Goal: Entertainment & Leisure: Browse casually

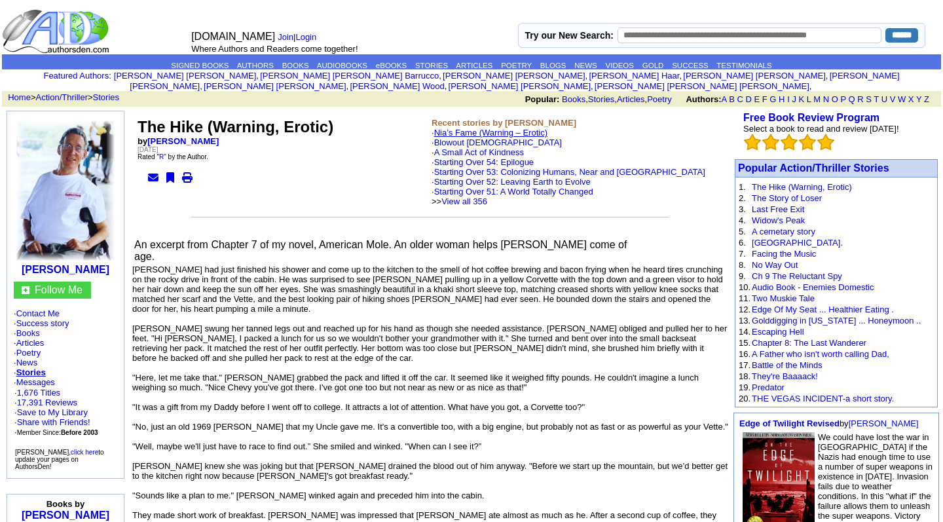
click at [452, 128] on link "Nia’s Fame (Warning – Erotic)" at bounding box center [490, 133] width 113 height 10
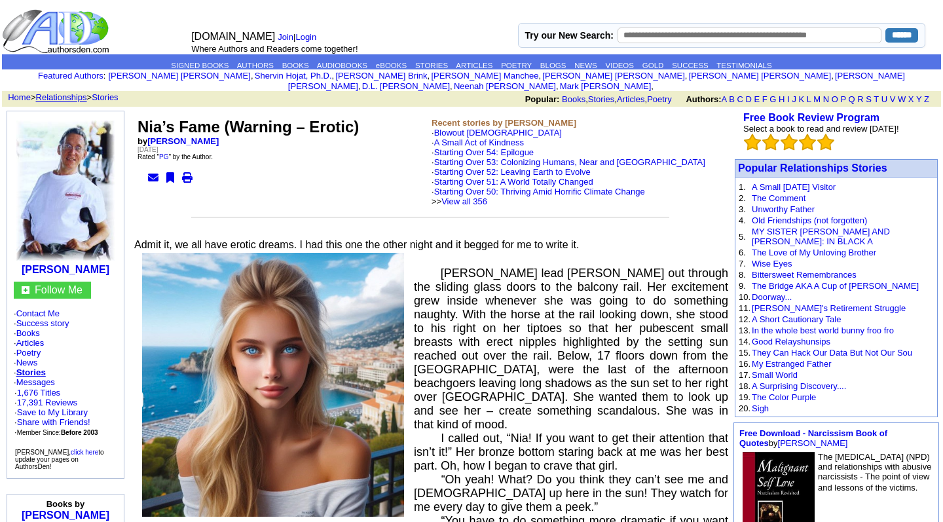
click at [54, 92] on link "Relationships" at bounding box center [61, 97] width 51 height 10
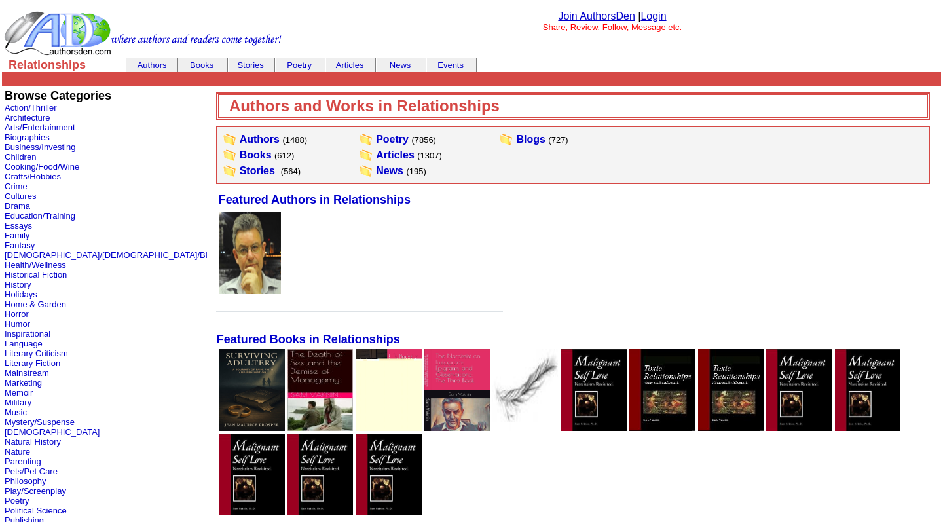
click at [249, 65] on link "Stories" at bounding box center [250, 65] width 26 height 10
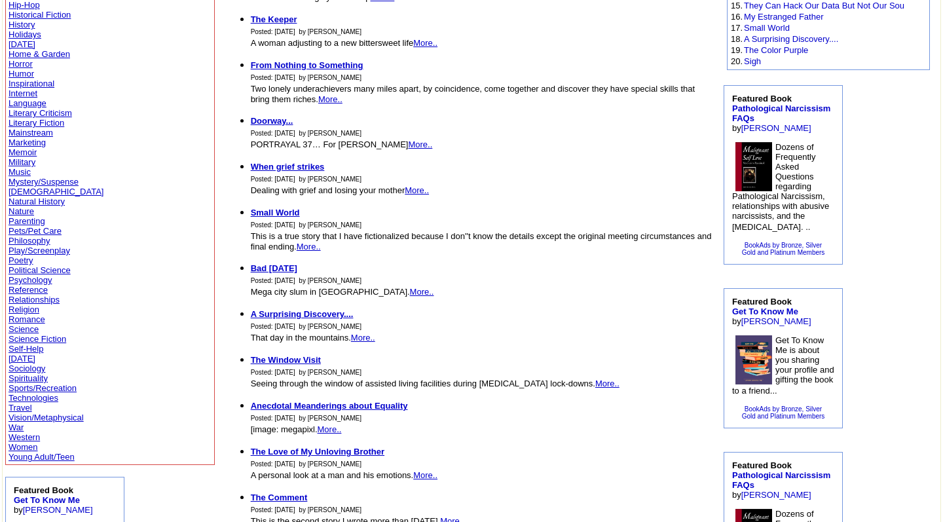
scroll to position [286, 0]
click at [37, 318] on link "Romance" at bounding box center [27, 320] width 37 height 10
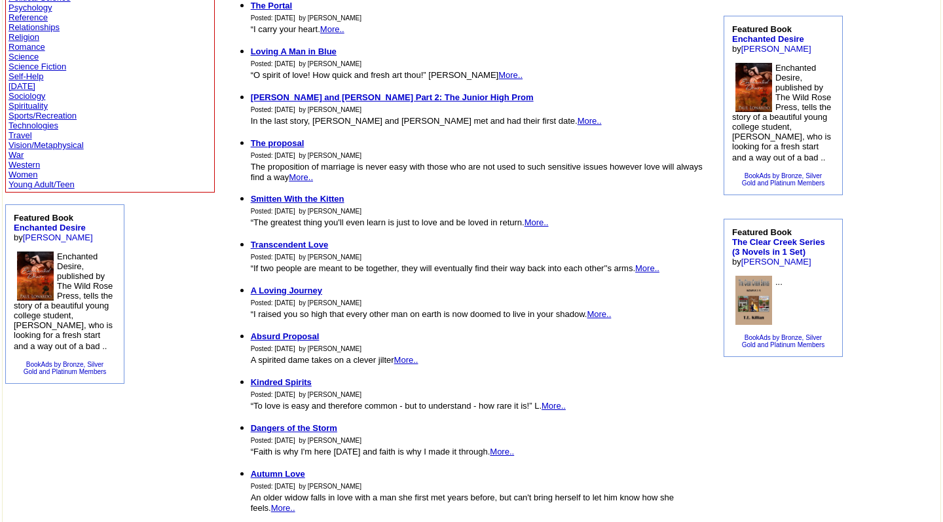
scroll to position [595, 0]
